Goal: Go to known website: Access a specific website the user already knows

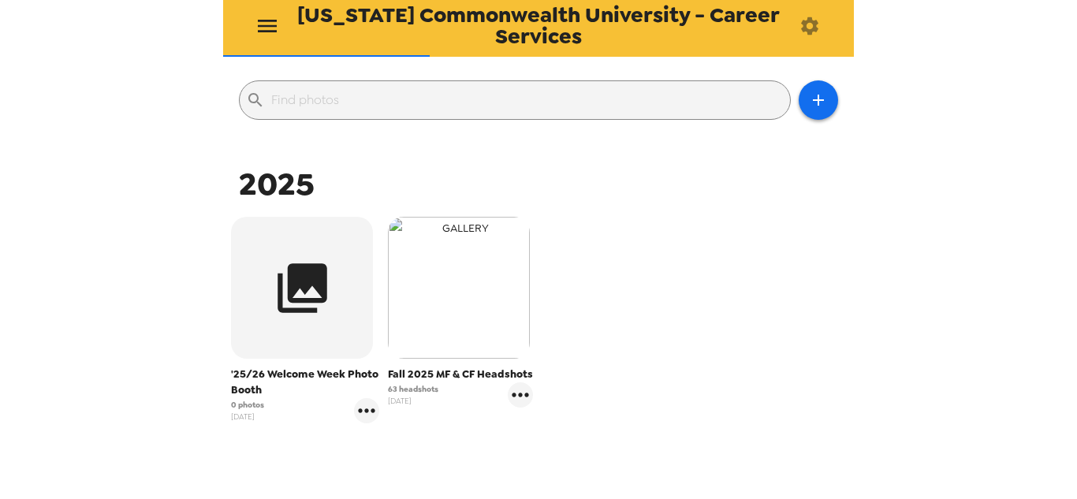
scroll to position [158, 0]
